Goal: Leave review/rating

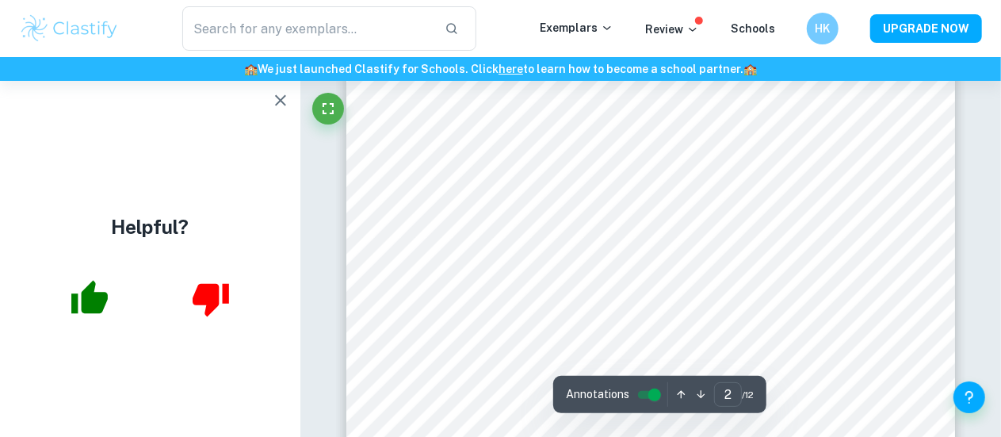
scroll to position [1148, 0]
click at [282, 93] on icon "button" at bounding box center [280, 100] width 19 height 19
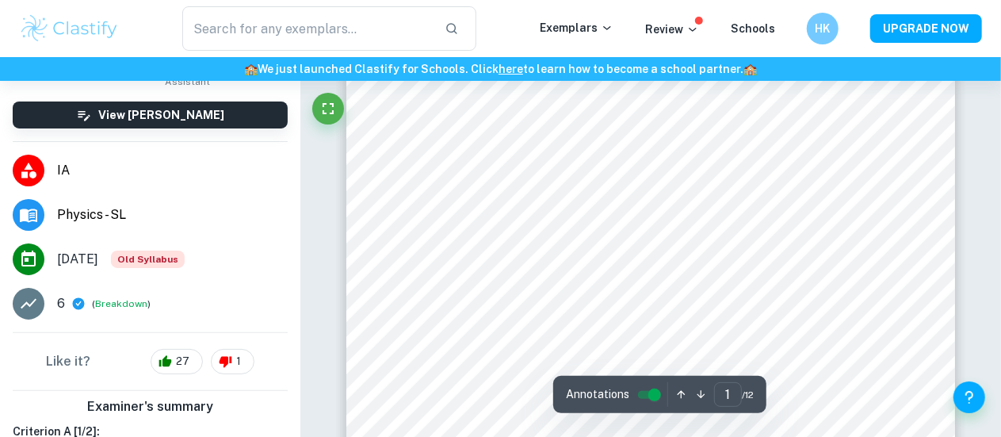
scroll to position [297, 0]
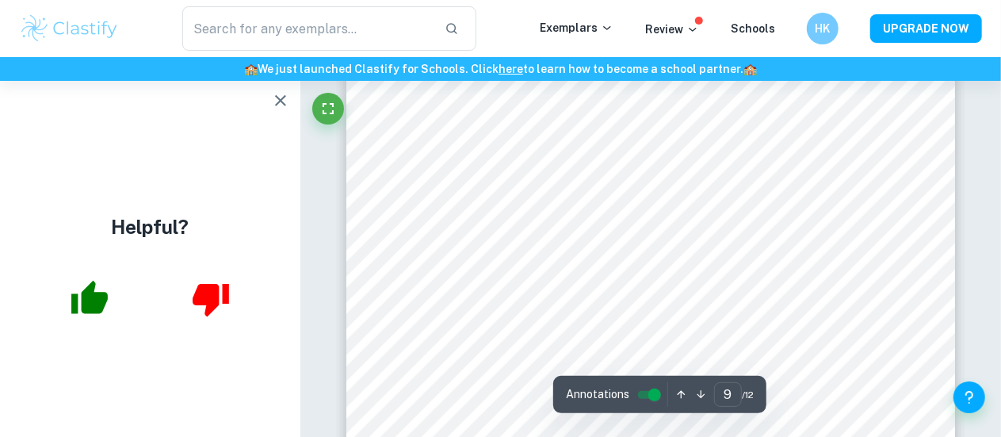
scroll to position [6729, 0]
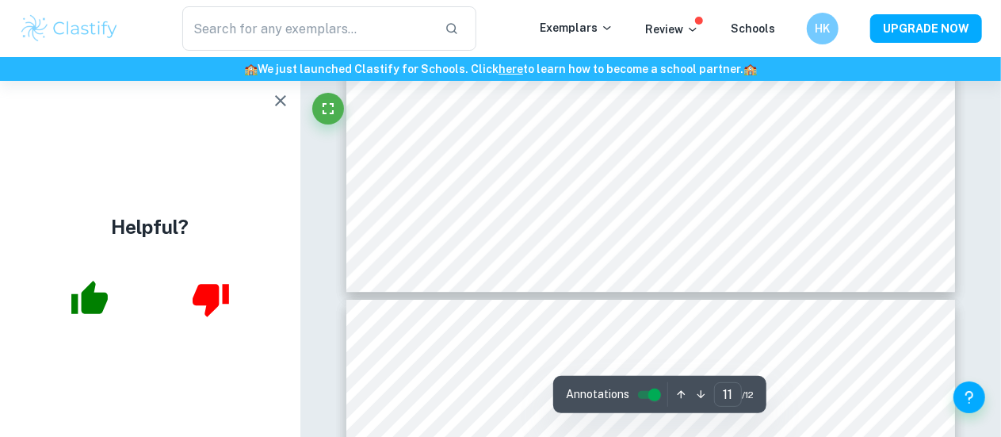
type input "12"
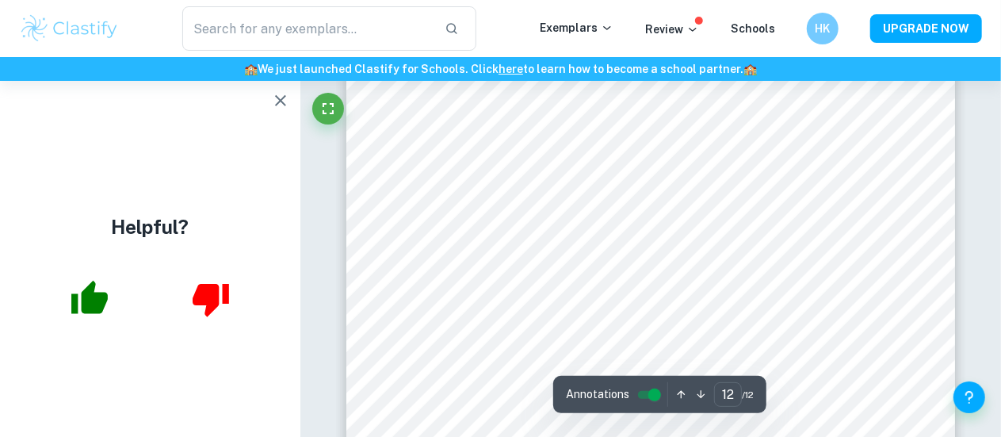
scroll to position [9505, 0]
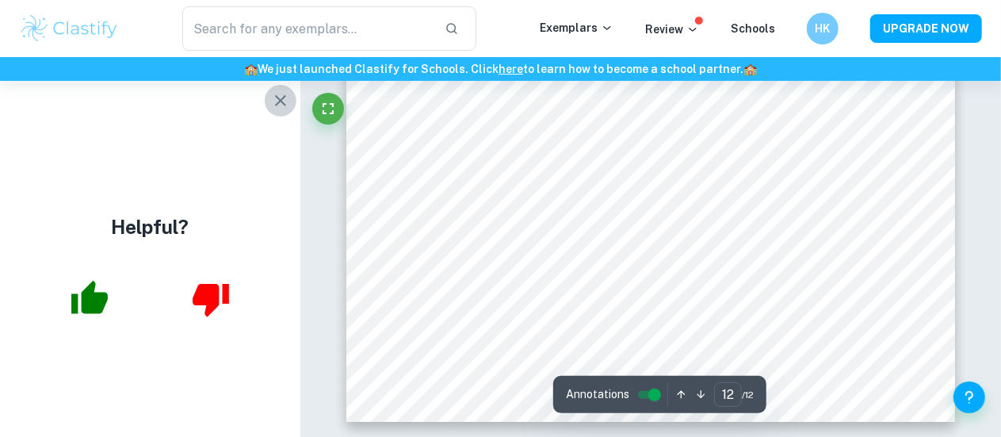
click at [277, 97] on icon "button" at bounding box center [280, 100] width 11 height 11
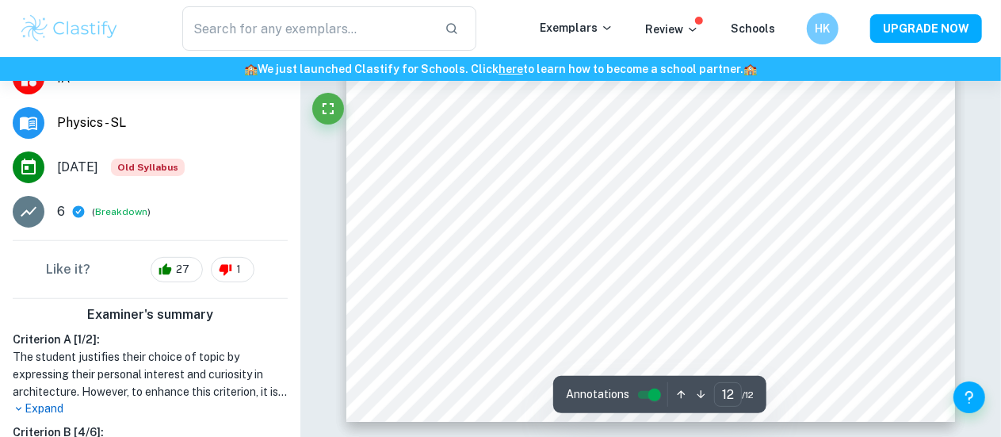
scroll to position [227, 0]
